Goal: Information Seeking & Learning: Learn about a topic

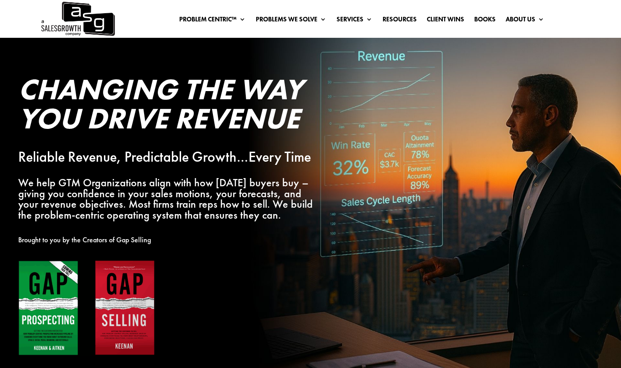
click at [126, 58] on div "Changing the Way You Drive Revenue Reliable Revenue, Predictable Growth…Every T…" at bounding box center [279, 216] width 559 height 319
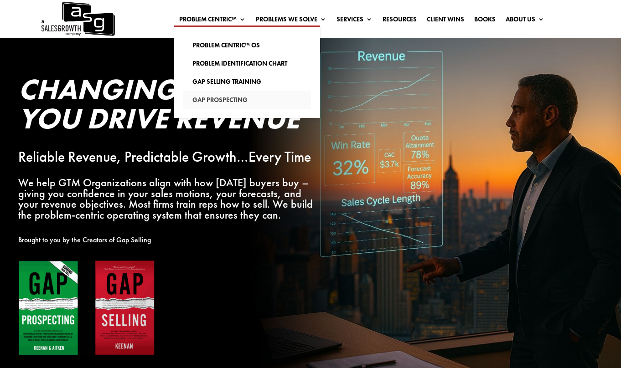
click at [264, 104] on h2 "Changing the Way You Drive Revenue" at bounding box center [169, 106] width 302 height 63
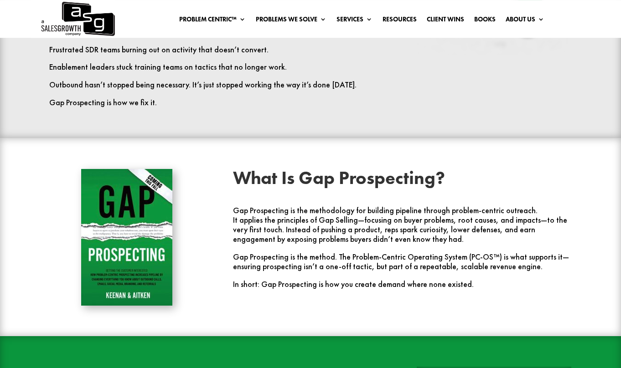
scroll to position [977, 0]
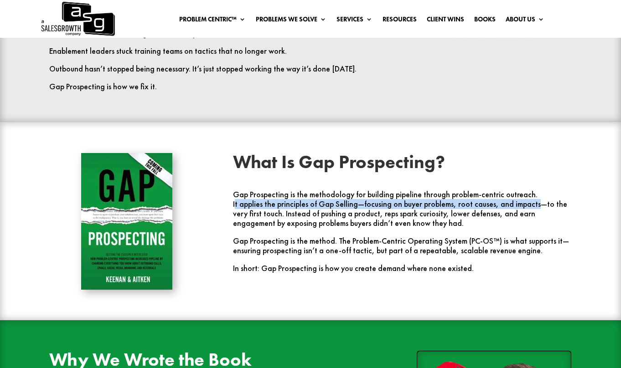
drag, startPoint x: 254, startPoint y: 206, endPoint x: 533, endPoint y: 207, distance: 278.2
click at [533, 207] on p "It applies the principles of Gap Selling—focusing on buyer problems, root cause…" at bounding box center [402, 218] width 338 height 37
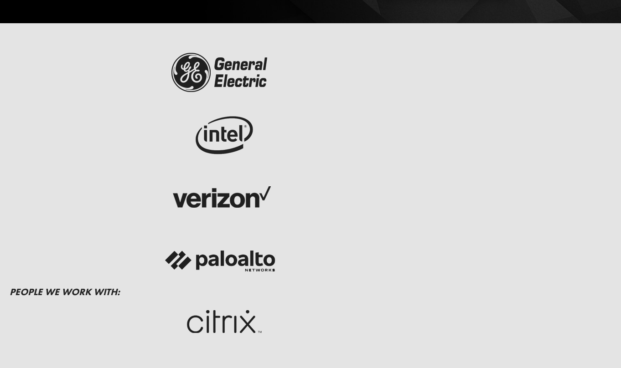
scroll to position [0, 0]
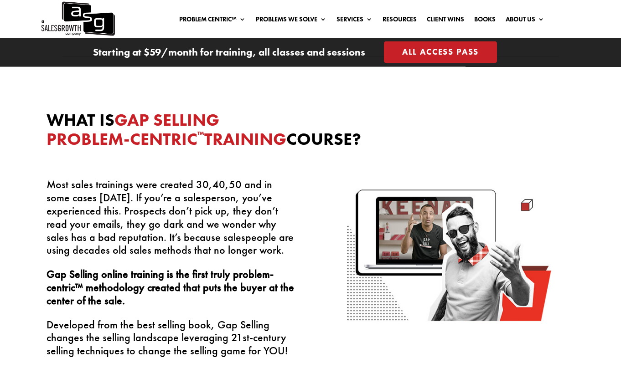
scroll to position [1768, 0]
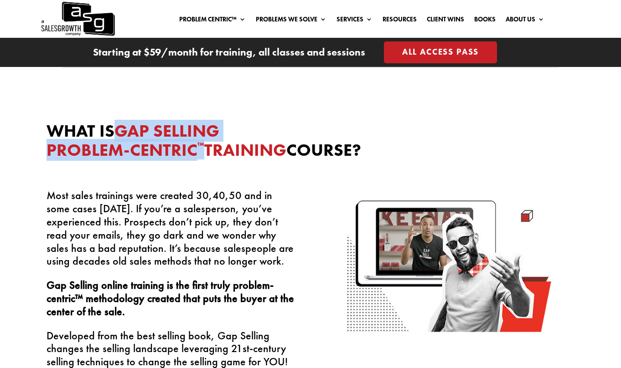
drag, startPoint x: 121, startPoint y: 124, endPoint x: 202, endPoint y: 143, distance: 83.0
click at [202, 143] on span "Gap Selling Problem-Centric ™ Training" at bounding box center [167, 140] width 240 height 41
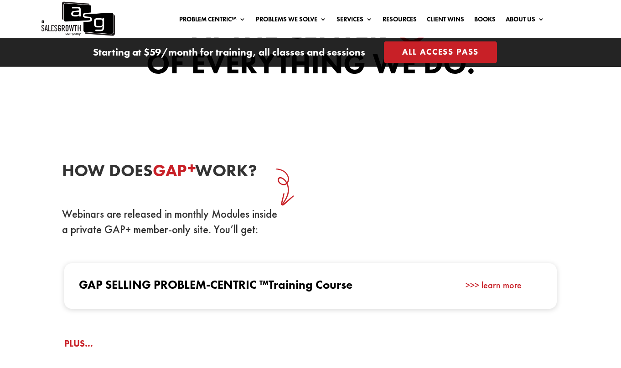
scroll to position [791, 0]
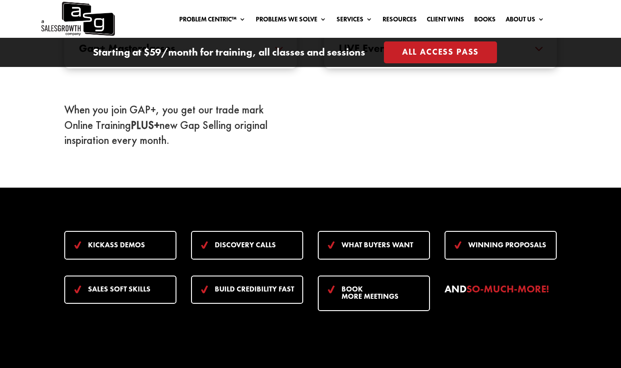
scroll to position [838, 0]
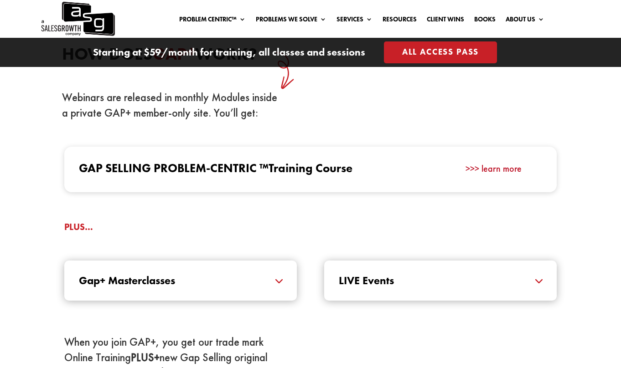
click at [514, 169] on link ">>> learn more" at bounding box center [494, 169] width 56 height 12
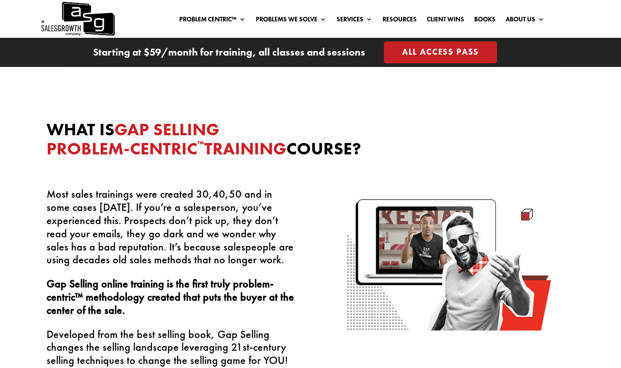
scroll to position [1815, 0]
